Goal: Task Accomplishment & Management: Manage account settings

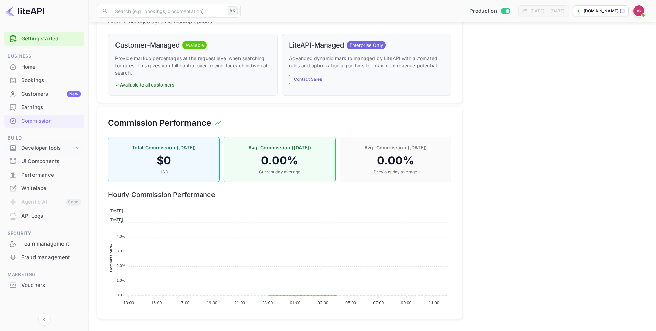
click at [46, 150] on div "Developer tools" at bounding box center [47, 148] width 53 height 8
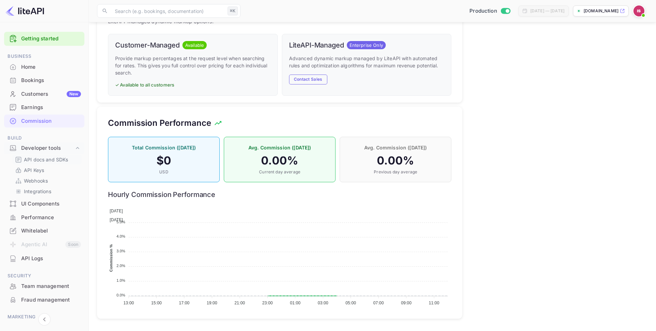
click at [46, 159] on p "API docs and SDKs" at bounding box center [46, 159] width 44 height 7
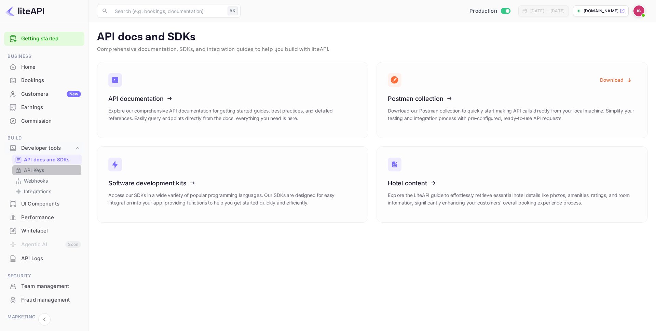
click at [42, 168] on p "API Keys" at bounding box center [34, 170] width 20 height 7
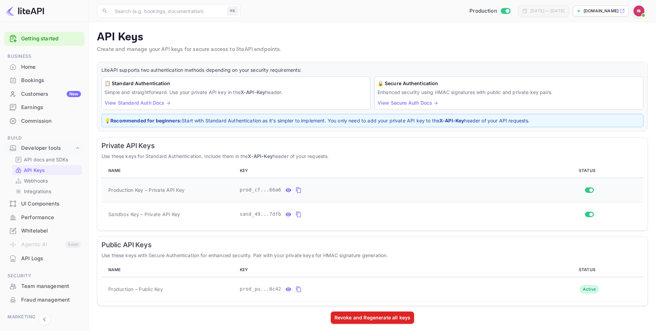
click at [296, 190] on icon "private api keys table" at bounding box center [298, 190] width 5 height 6
